Goal: Information Seeking & Learning: Check status

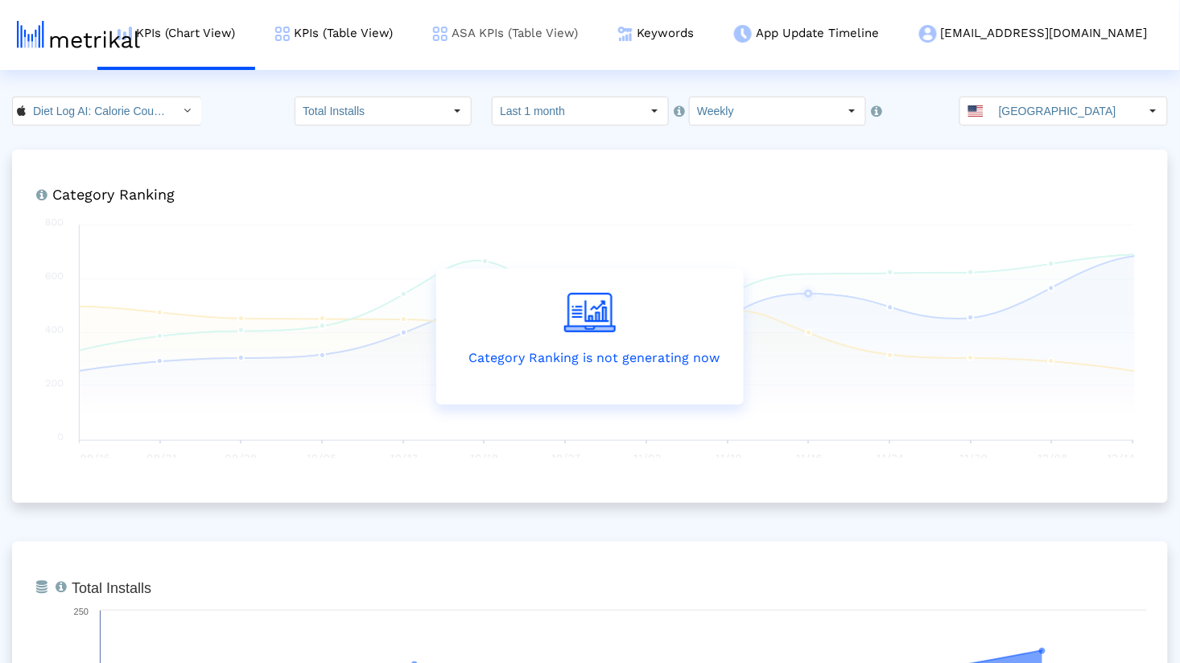
click at [598, 43] on link "ASA KPIs (Table View)" at bounding box center [505, 33] width 185 height 67
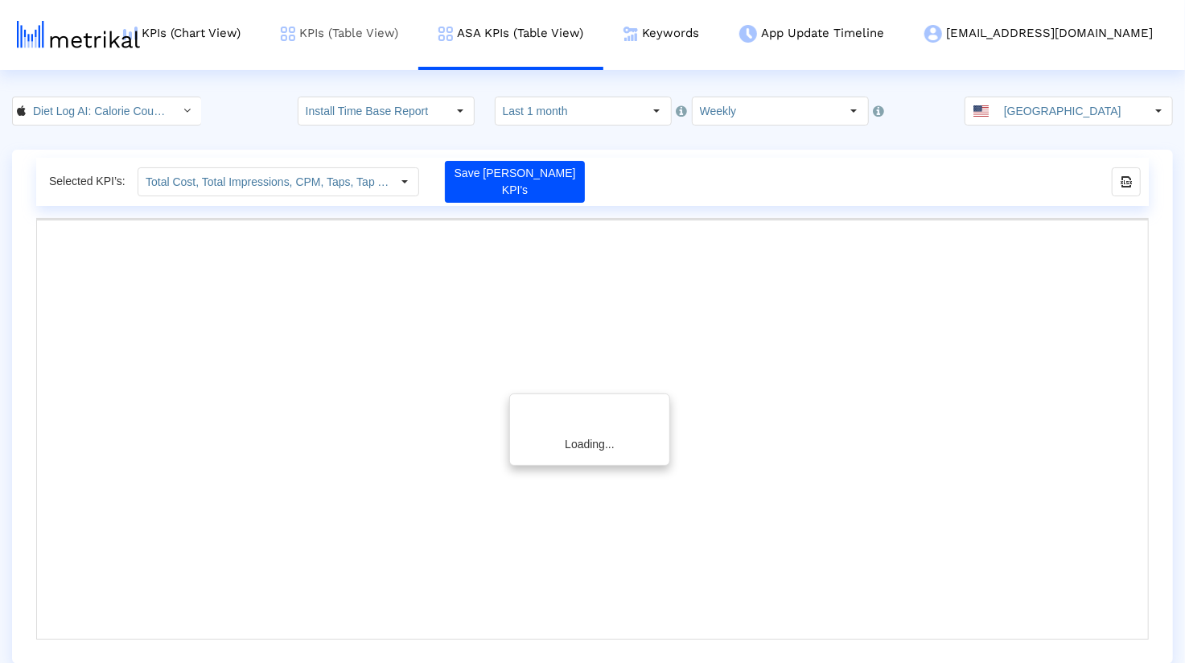
click at [405, 31] on link "KPIs (Table View)" at bounding box center [340, 33] width 158 height 67
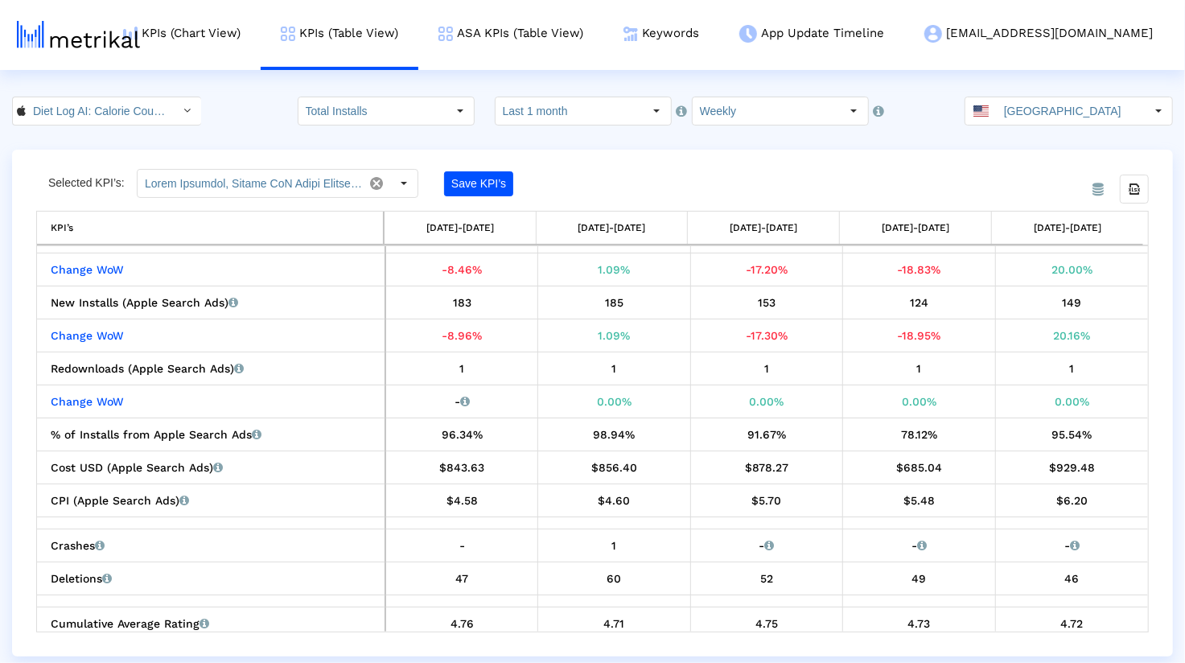
scroll to position [605, 0]
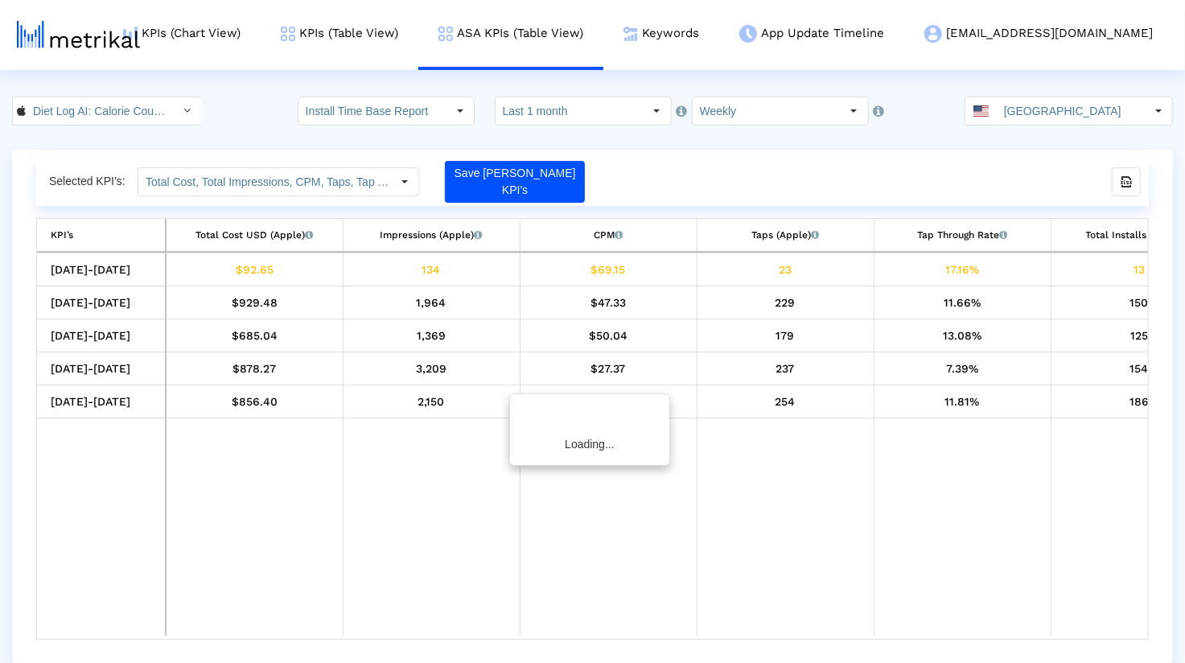
scroll to position [0, 786]
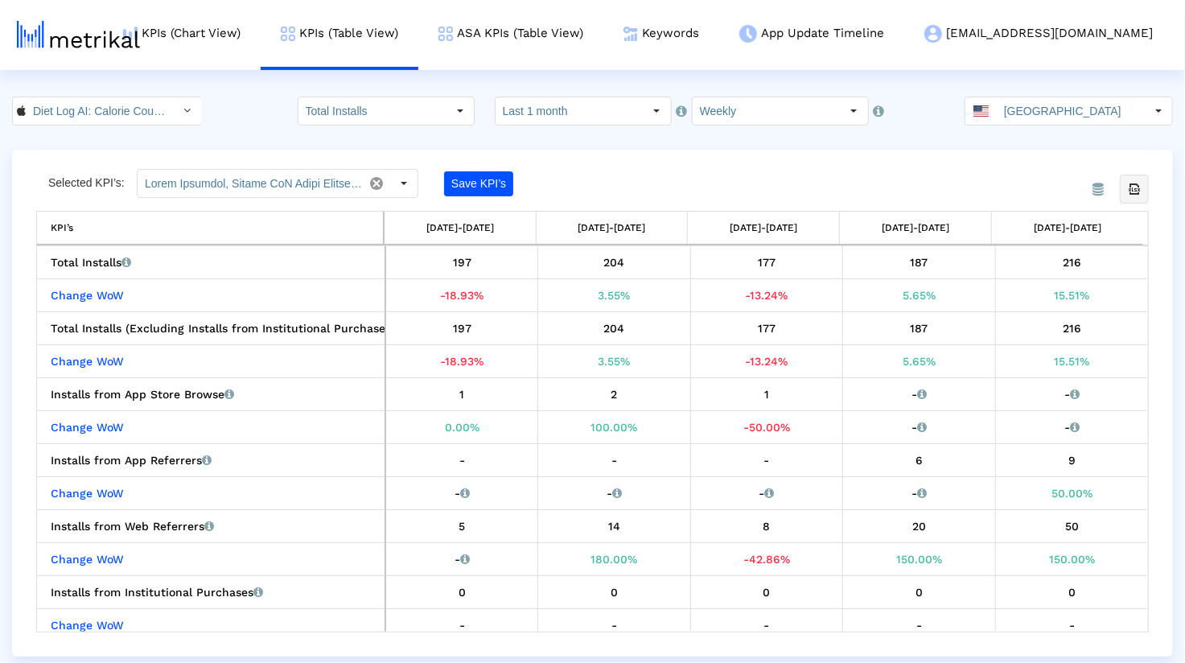
click at [1127, 194] on div "Export all data" at bounding box center [1134, 188] width 27 height 27
click at [584, 36] on link "ASA KPIs (Table View)" at bounding box center [510, 33] width 185 height 67
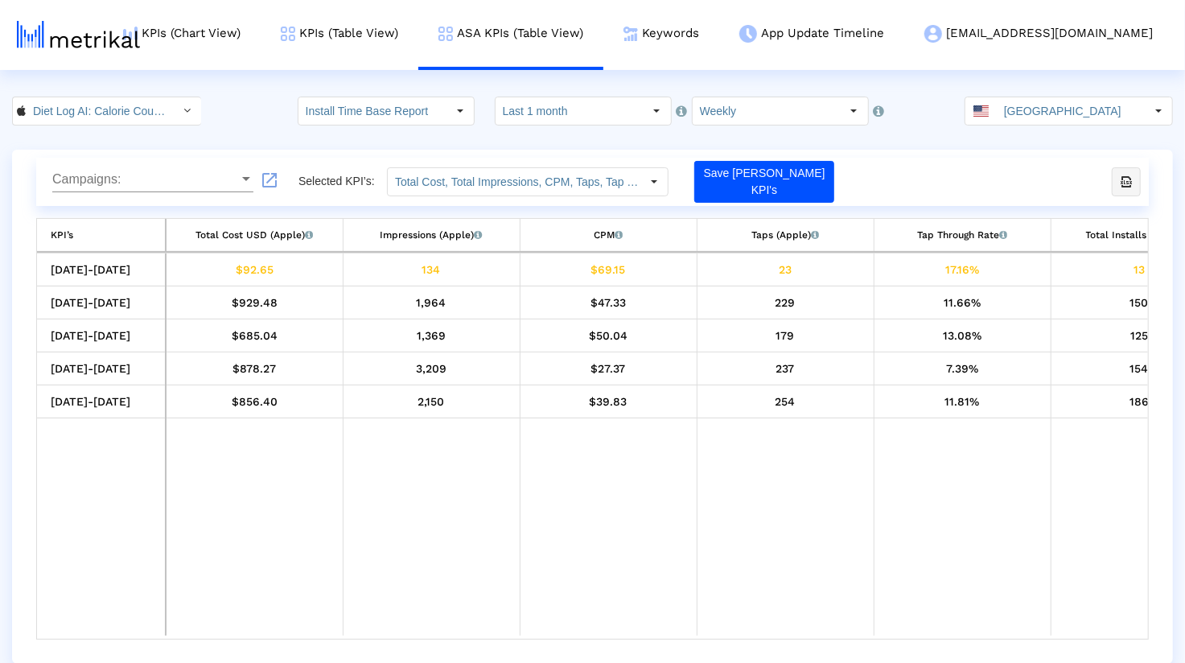
click at [1122, 180] on icon "export-excel-button" at bounding box center [1126, 182] width 14 height 14
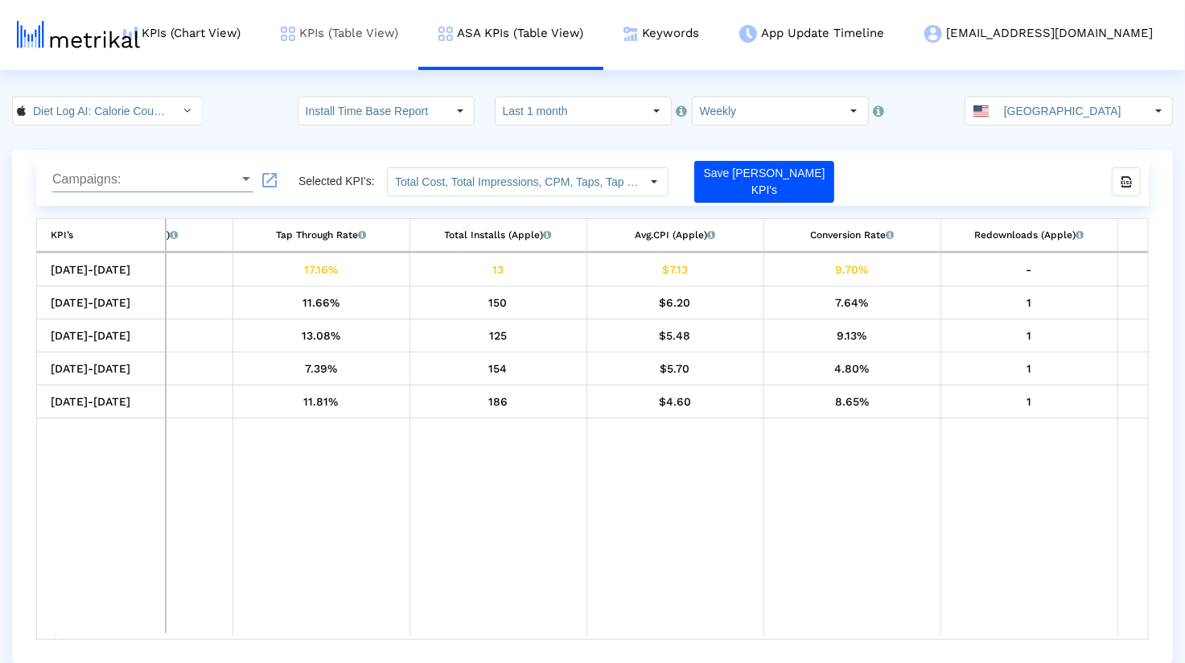
scroll to position [0, 786]
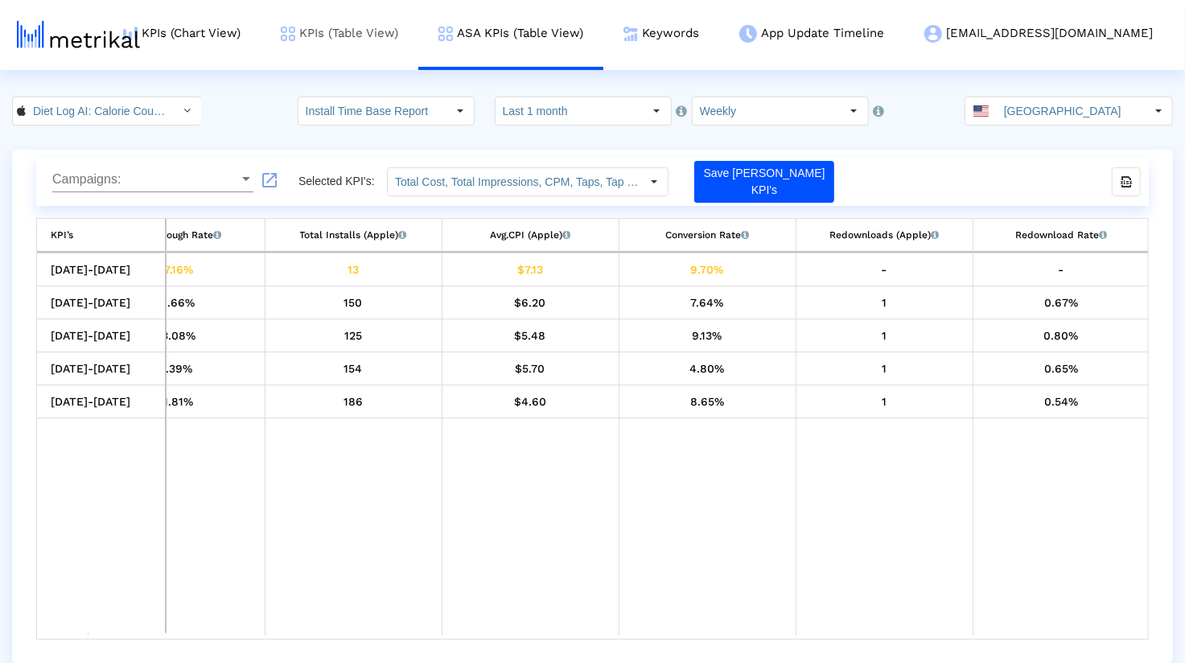
click at [395, 31] on link "KPIs (Table View)" at bounding box center [340, 33] width 158 height 67
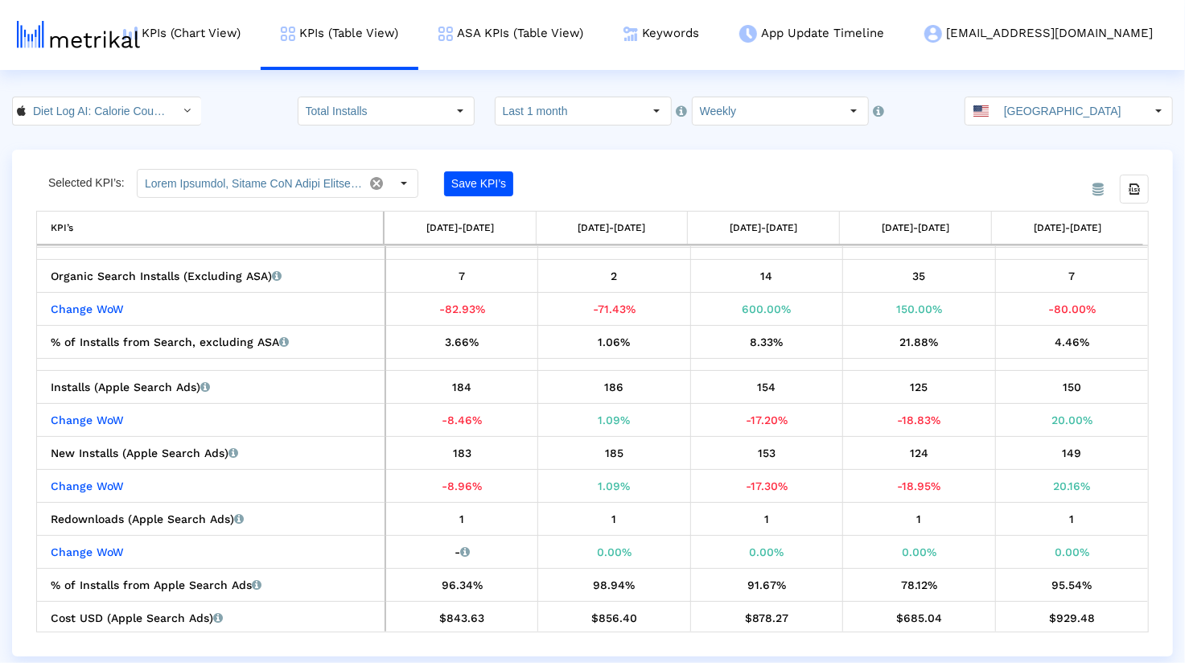
scroll to position [456, 0]
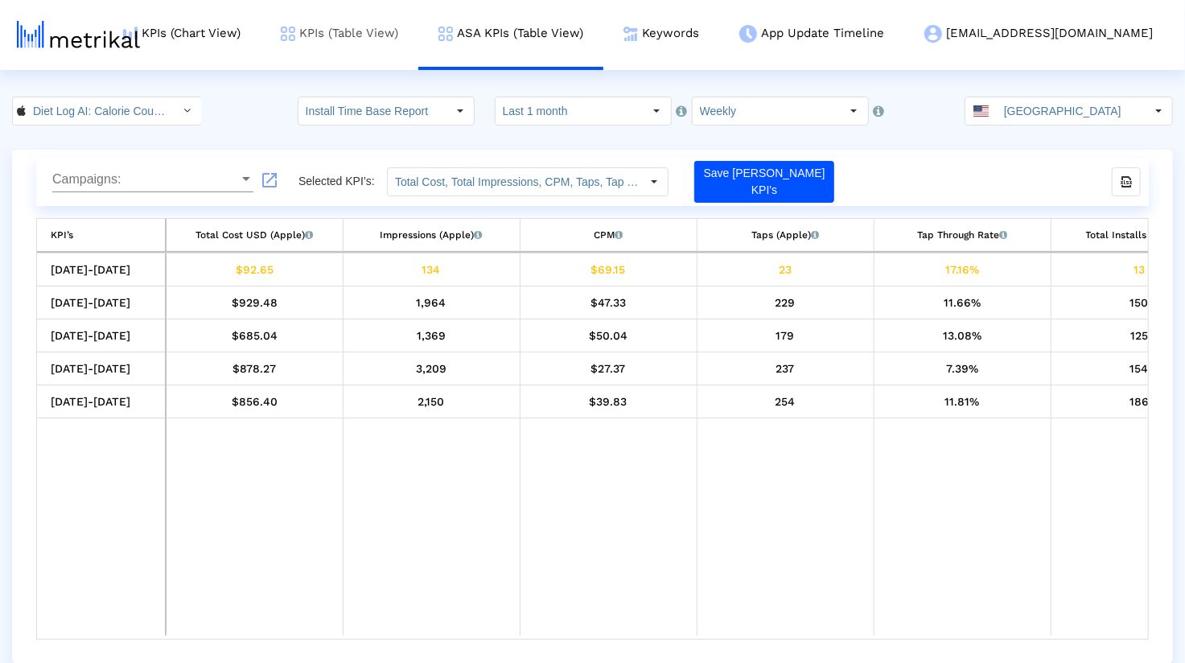
click at [418, 53] on link "KPIs (Table View)" at bounding box center [340, 33] width 158 height 67
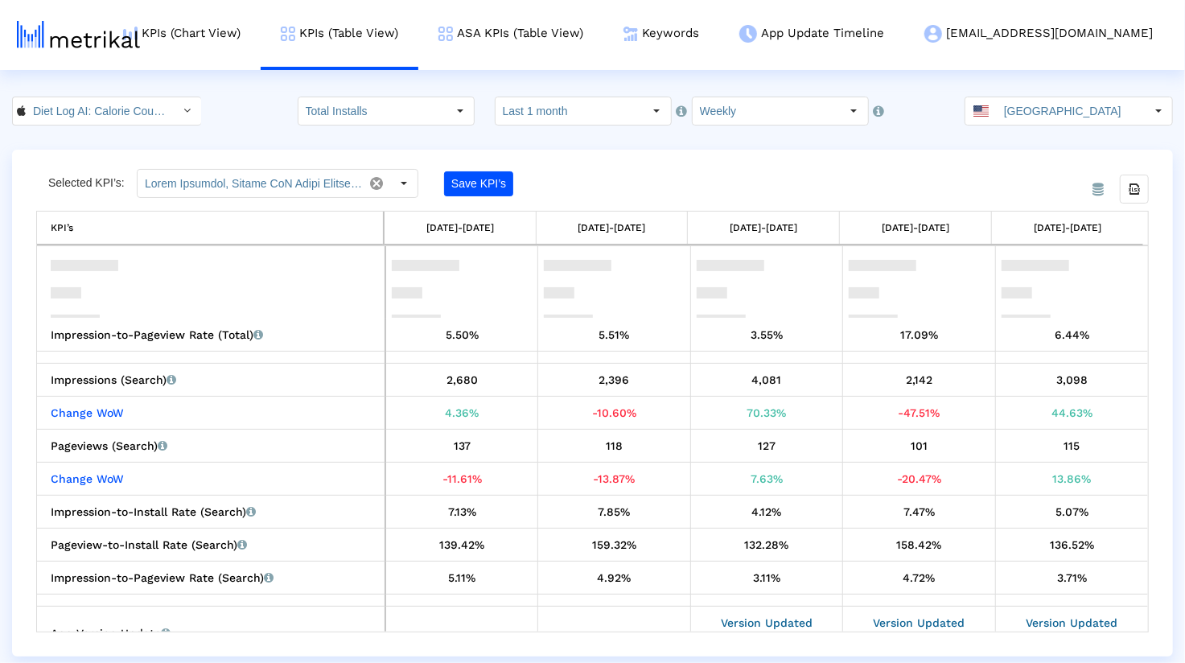
scroll to position [1605, 0]
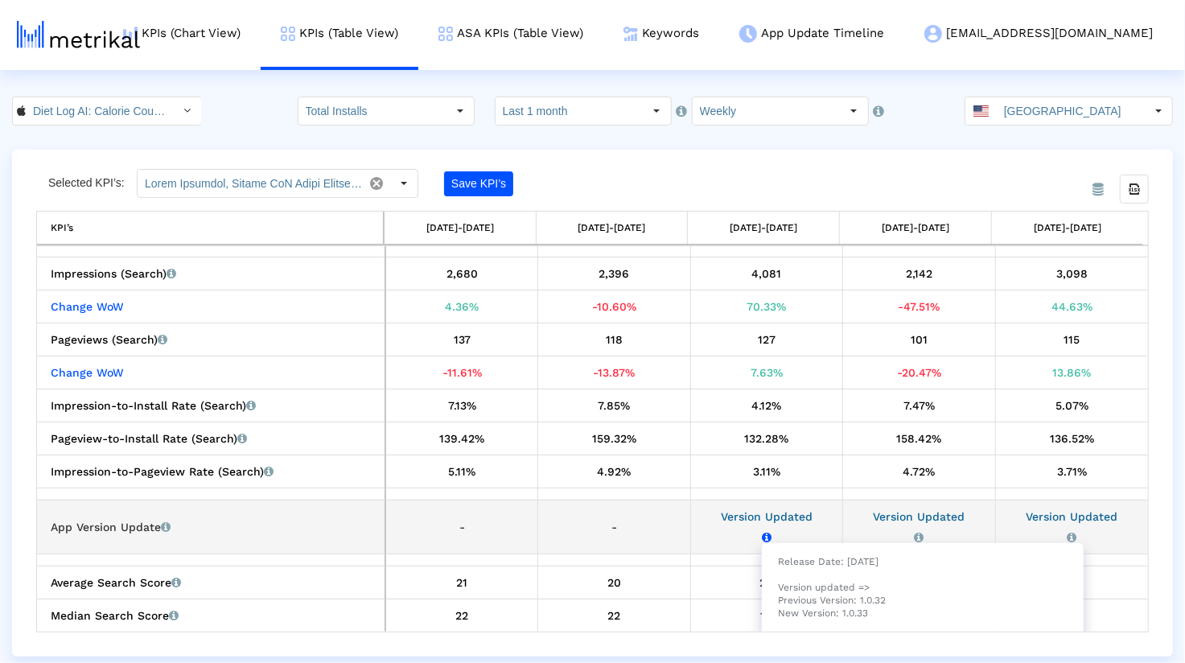
click at [763, 533] on icon "Release Date: [DATE] Version updated => Previous Version: 1.0.32 New Version: 1…" at bounding box center [767, 537] width 10 height 11
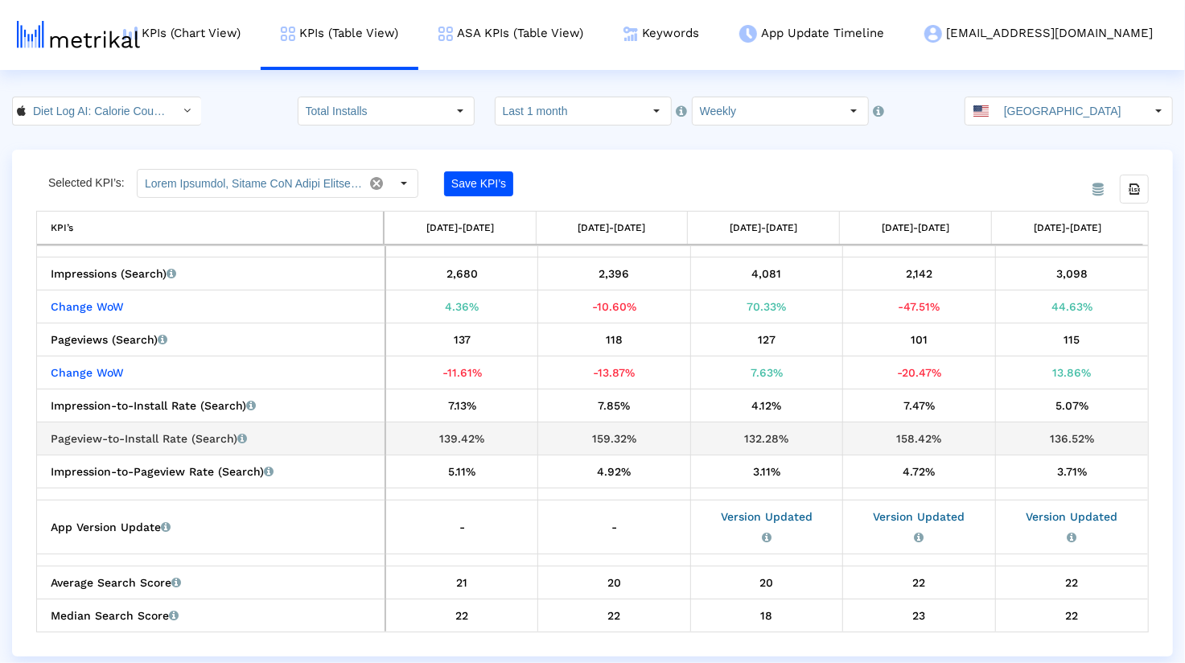
click at [735, 441] on div "132.28%" at bounding box center [767, 438] width 141 height 21
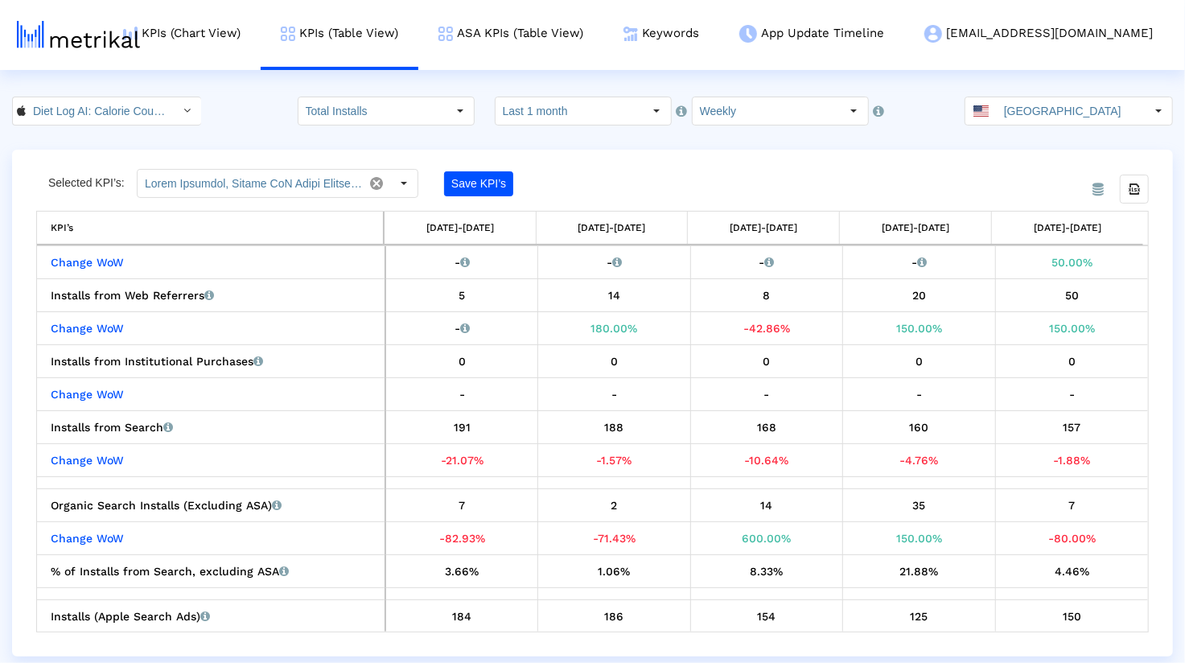
scroll to position [229, 0]
